Goal: Task Accomplishment & Management: Use online tool/utility

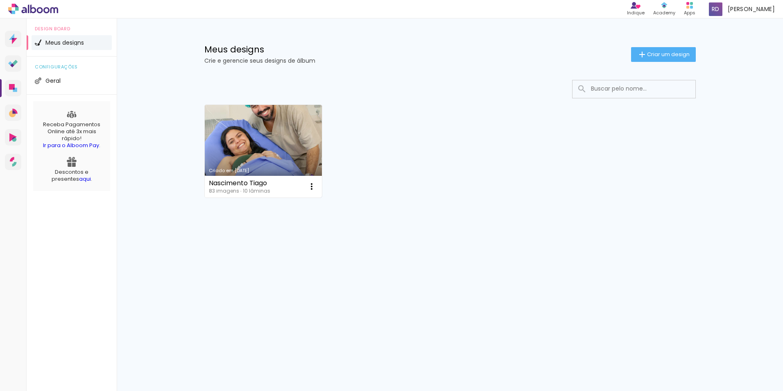
click at [294, 129] on link "Criado em [DATE]" at bounding box center [264, 151] width 118 height 93
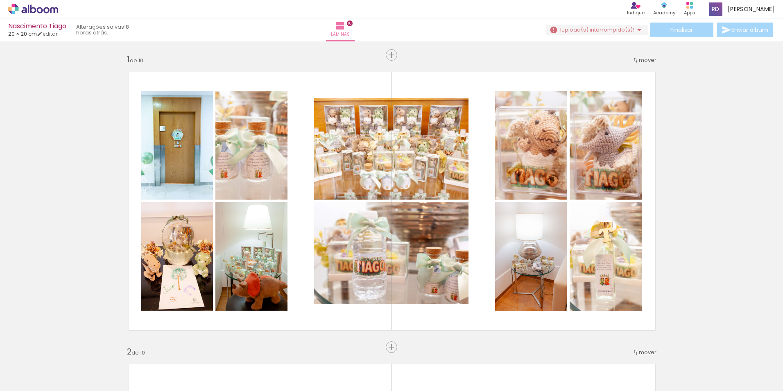
scroll to position [2621, 0]
